Goal: Task Accomplishment & Management: Manage account settings

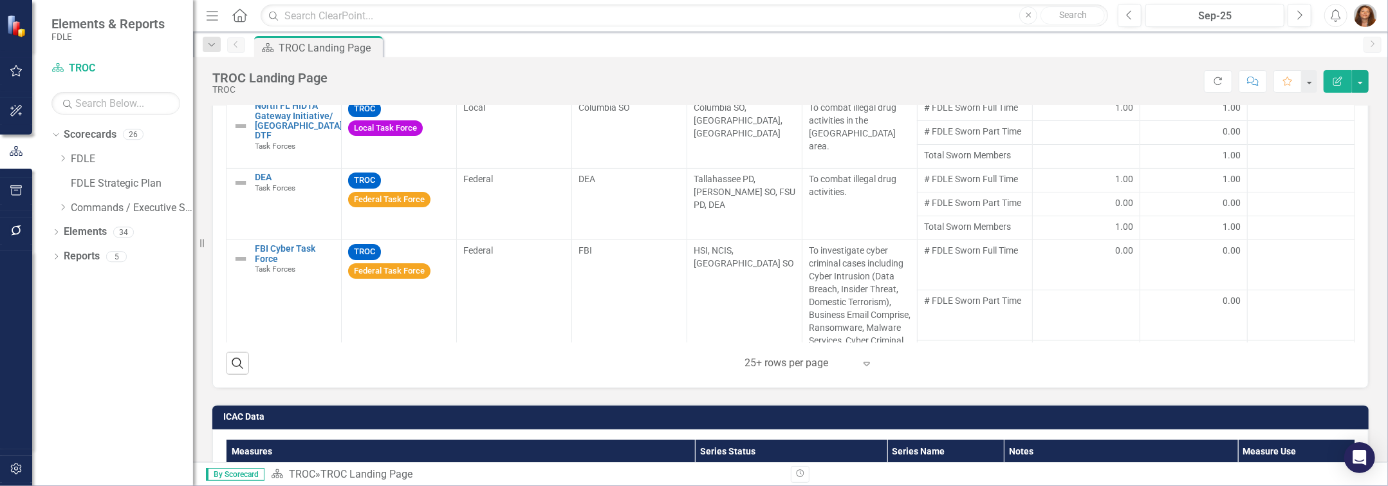
scroll to position [1225, 0]
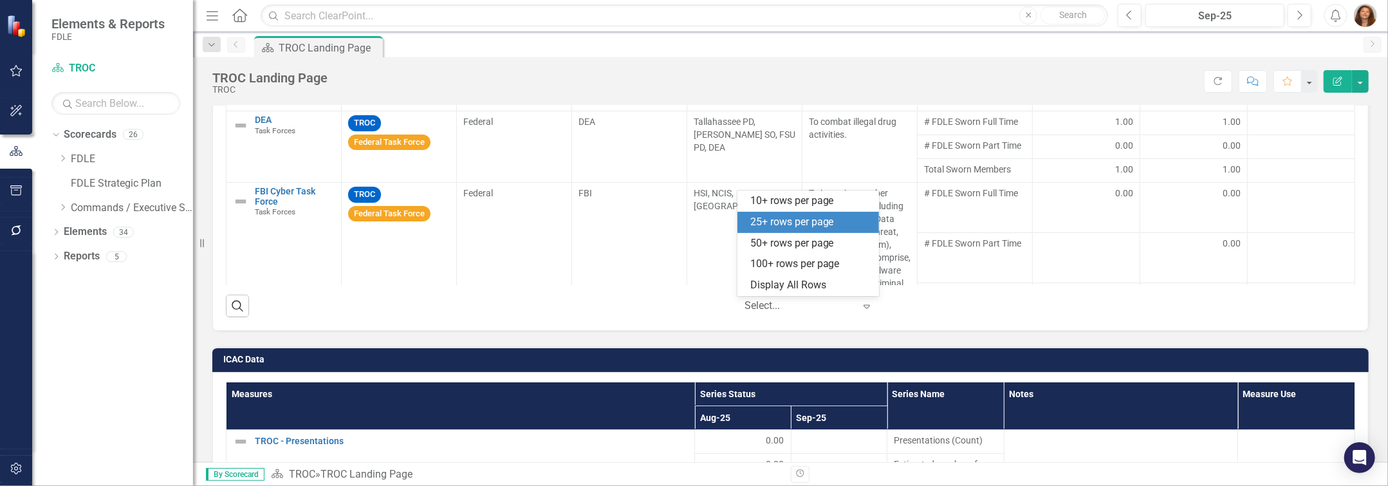
click at [693, 307] on icon "Expand" at bounding box center [866, 306] width 13 height 10
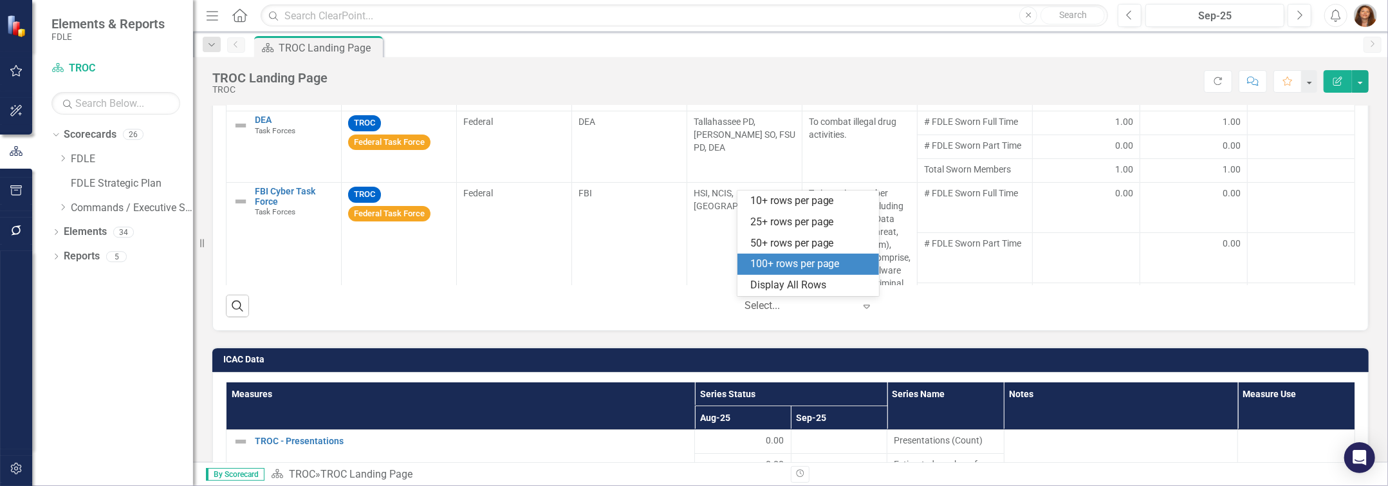
click at [693, 268] on div "100+ rows per page" at bounding box center [810, 264] width 121 height 15
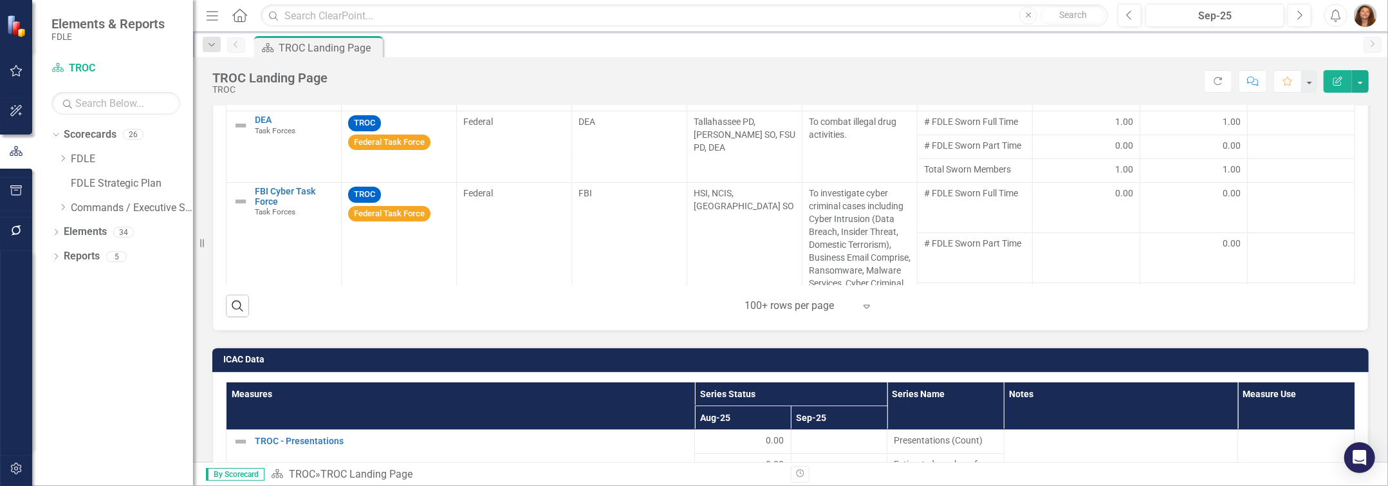
click at [693, 305] on icon "Expand" at bounding box center [866, 306] width 13 height 10
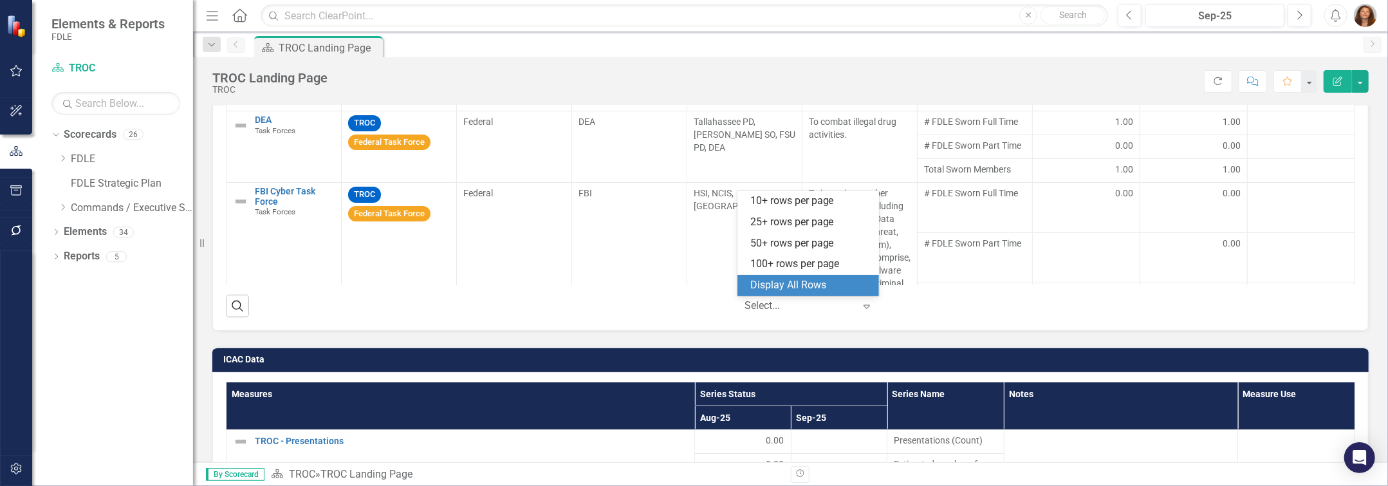
click at [693, 282] on div "Display All Rows" at bounding box center [810, 285] width 121 height 15
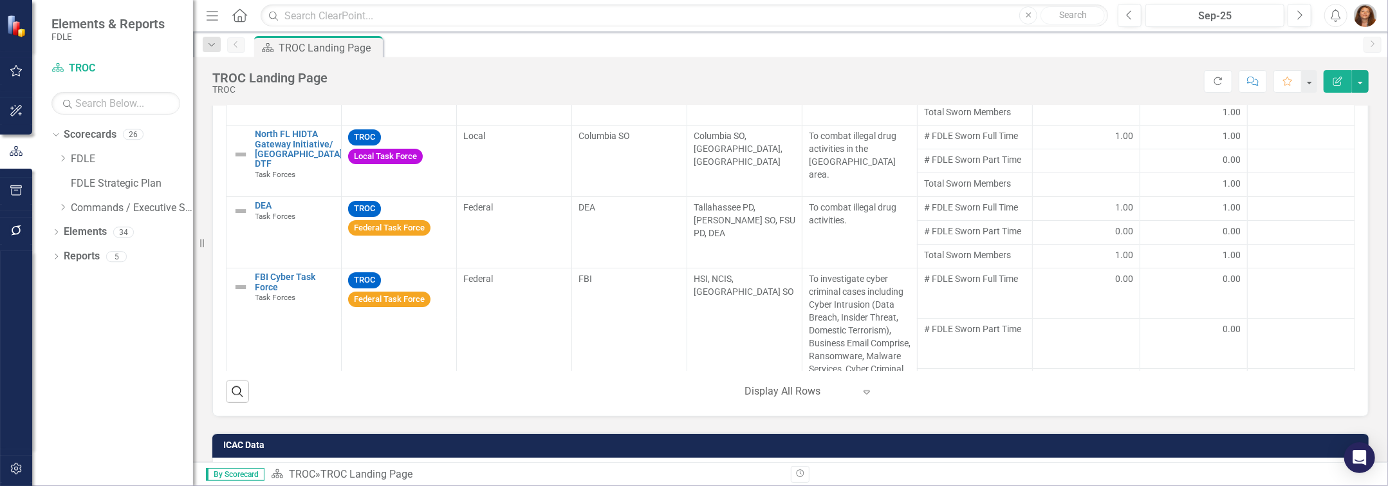
scroll to position [1167, 0]
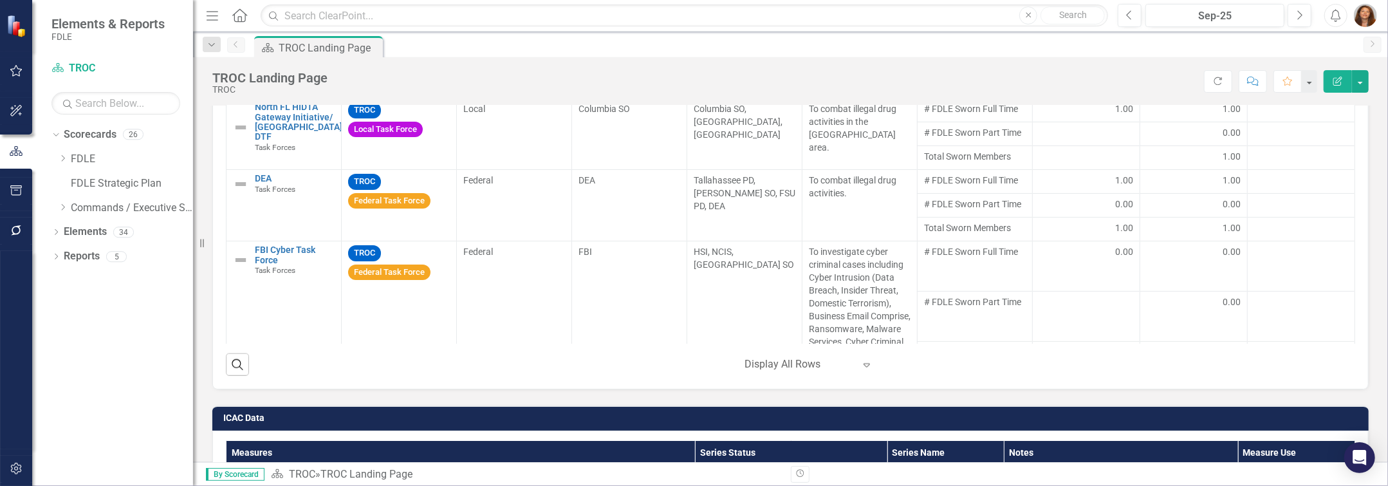
click at [693, 370] on icon "Expand" at bounding box center [866, 365] width 13 height 10
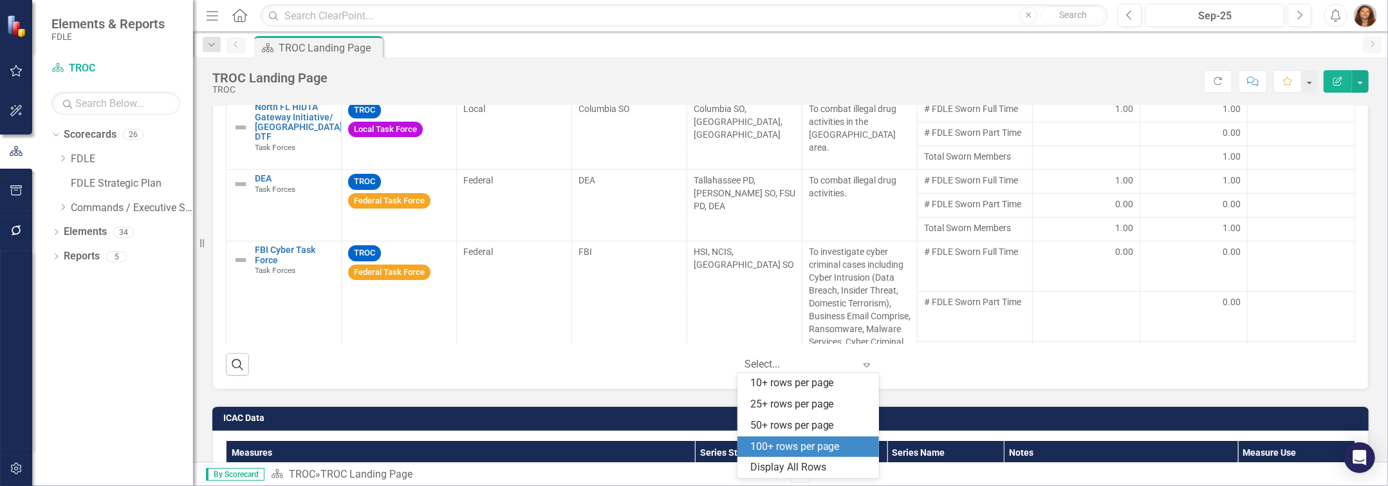
drag, startPoint x: 821, startPoint y: 450, endPoint x: 896, endPoint y: 389, distance: 96.6
click at [693, 449] on div "100+ rows per page" at bounding box center [810, 446] width 121 height 15
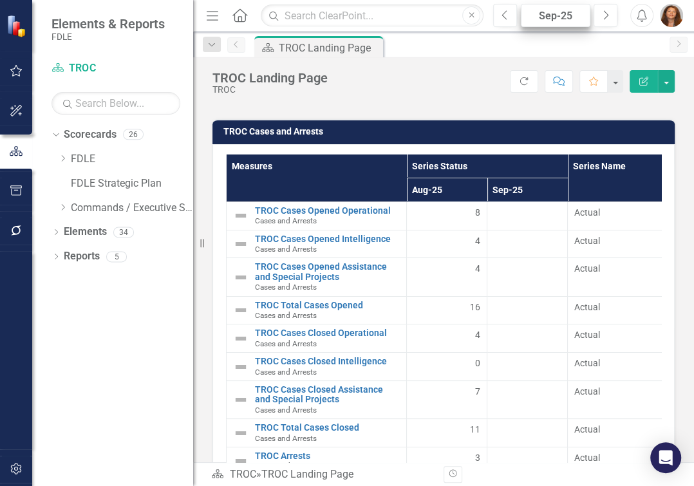
scroll to position [2517, 0]
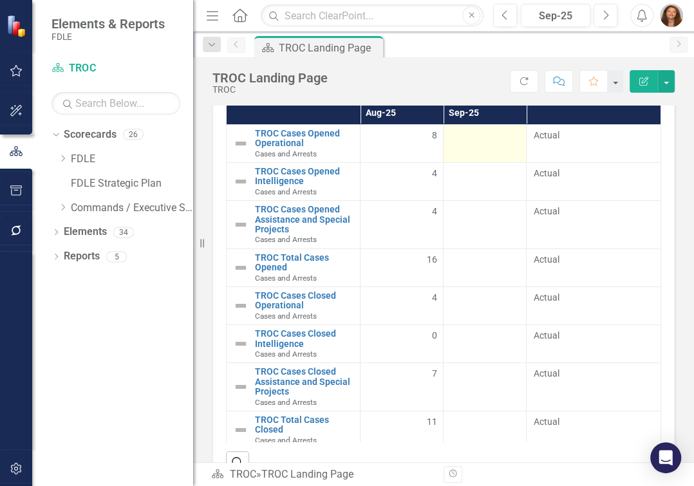
click at [479, 144] on div at bounding box center [484, 136] width 69 height 15
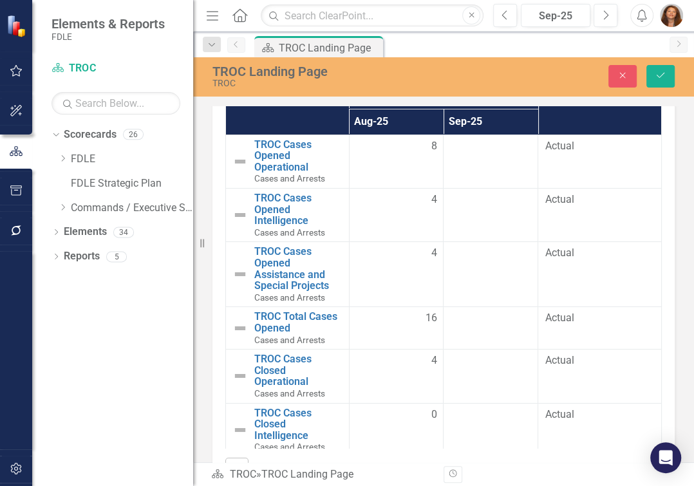
click at [475, 134] on th "Sep-25" at bounding box center [490, 122] width 95 height 26
click at [474, 163] on input "number" at bounding box center [490, 151] width 81 height 24
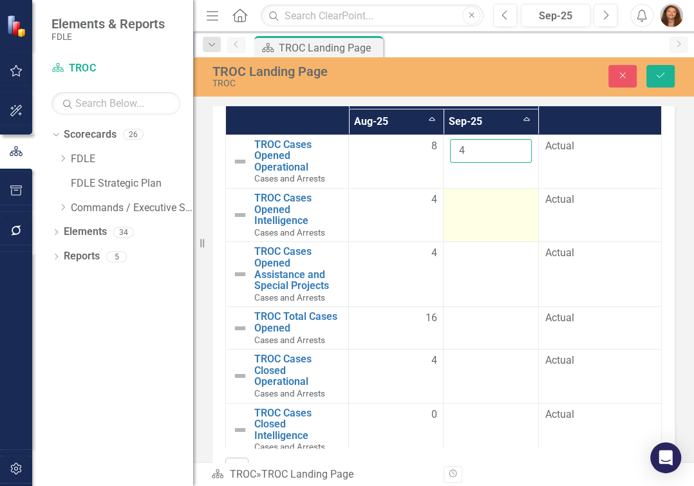
type input "4"
click at [474, 208] on div at bounding box center [490, 199] width 81 height 15
click at [470, 208] on div at bounding box center [490, 199] width 81 height 15
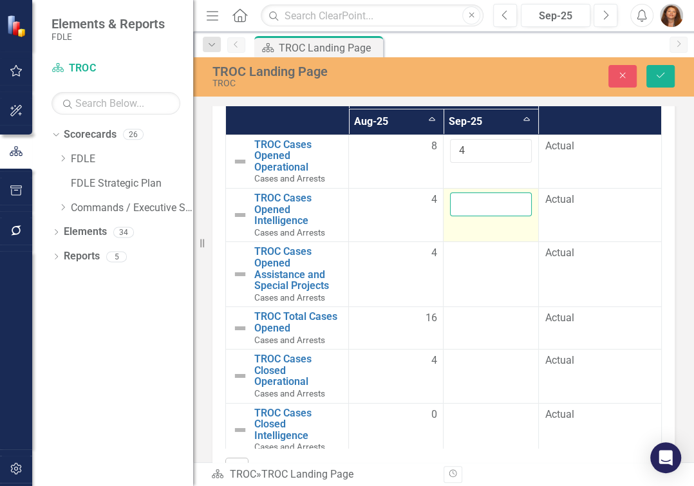
click at [471, 216] on input "number" at bounding box center [490, 204] width 81 height 24
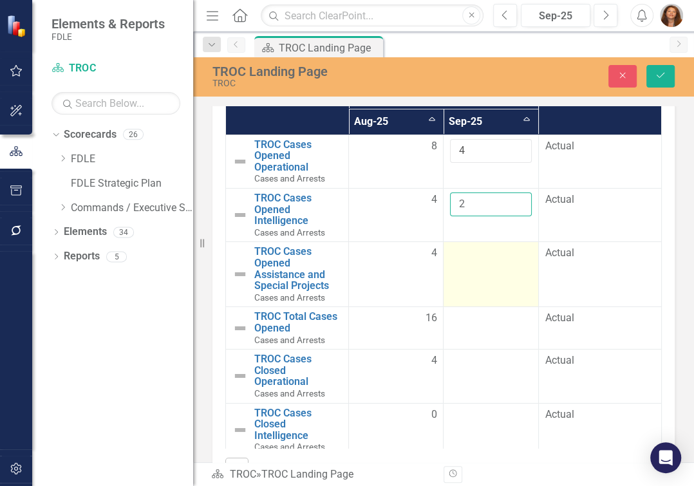
type input "2"
click at [477, 289] on td at bounding box center [490, 274] width 95 height 65
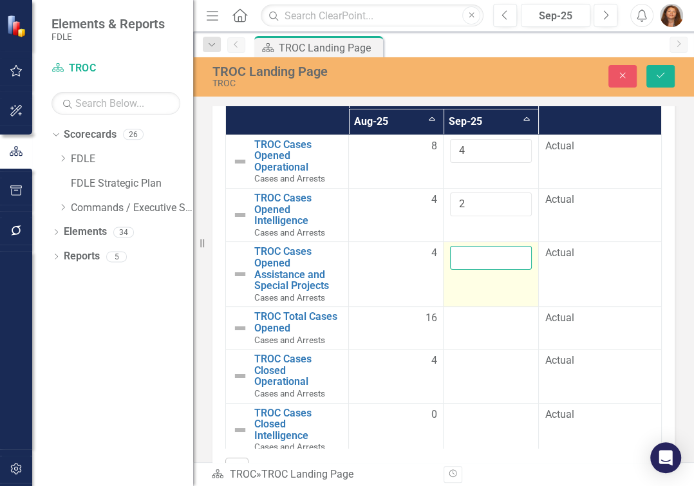
click at [474, 270] on input "number" at bounding box center [490, 258] width 81 height 24
type input "3"
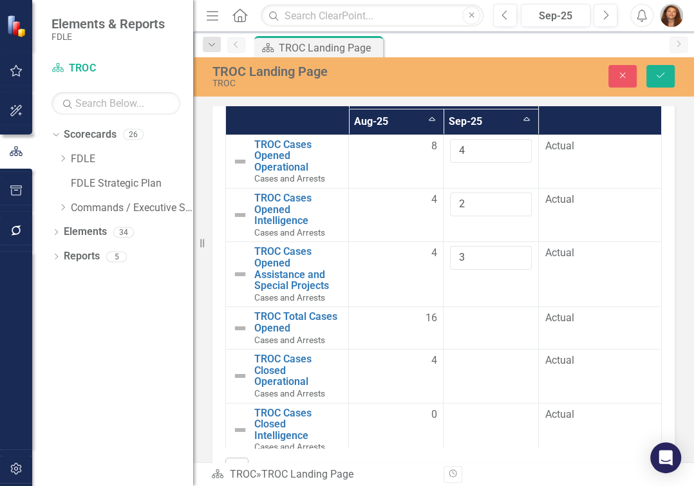
click at [470, 326] on div at bounding box center [490, 318] width 81 height 15
click at [469, 326] on div at bounding box center [490, 318] width 81 height 15
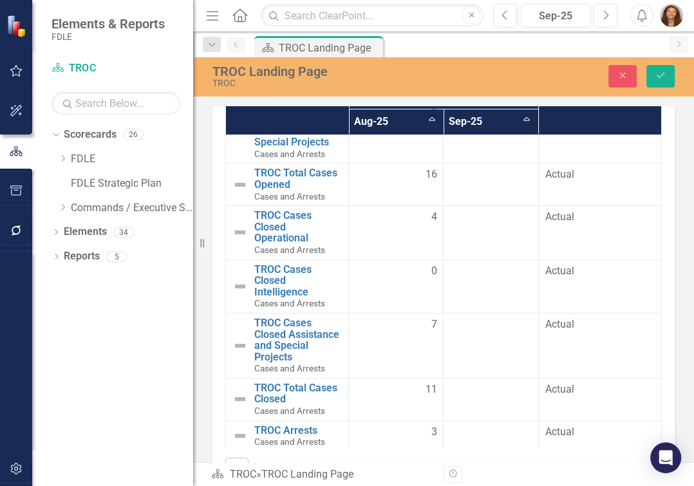
scroll to position [2576, 0]
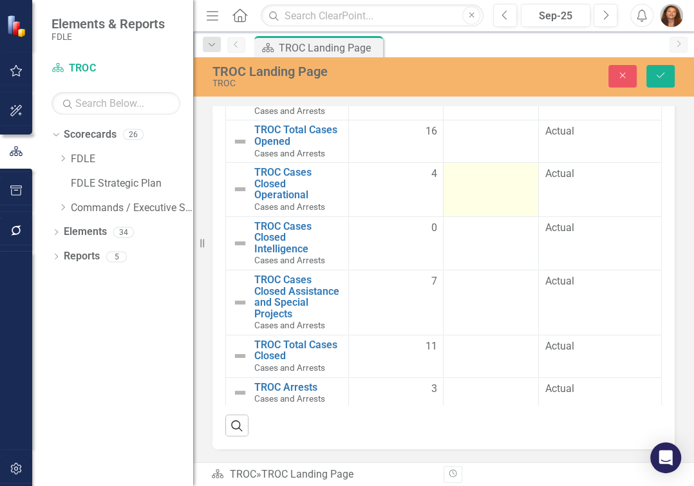
click at [483, 182] on div at bounding box center [490, 174] width 81 height 15
